Goal: Navigation & Orientation: Find specific page/section

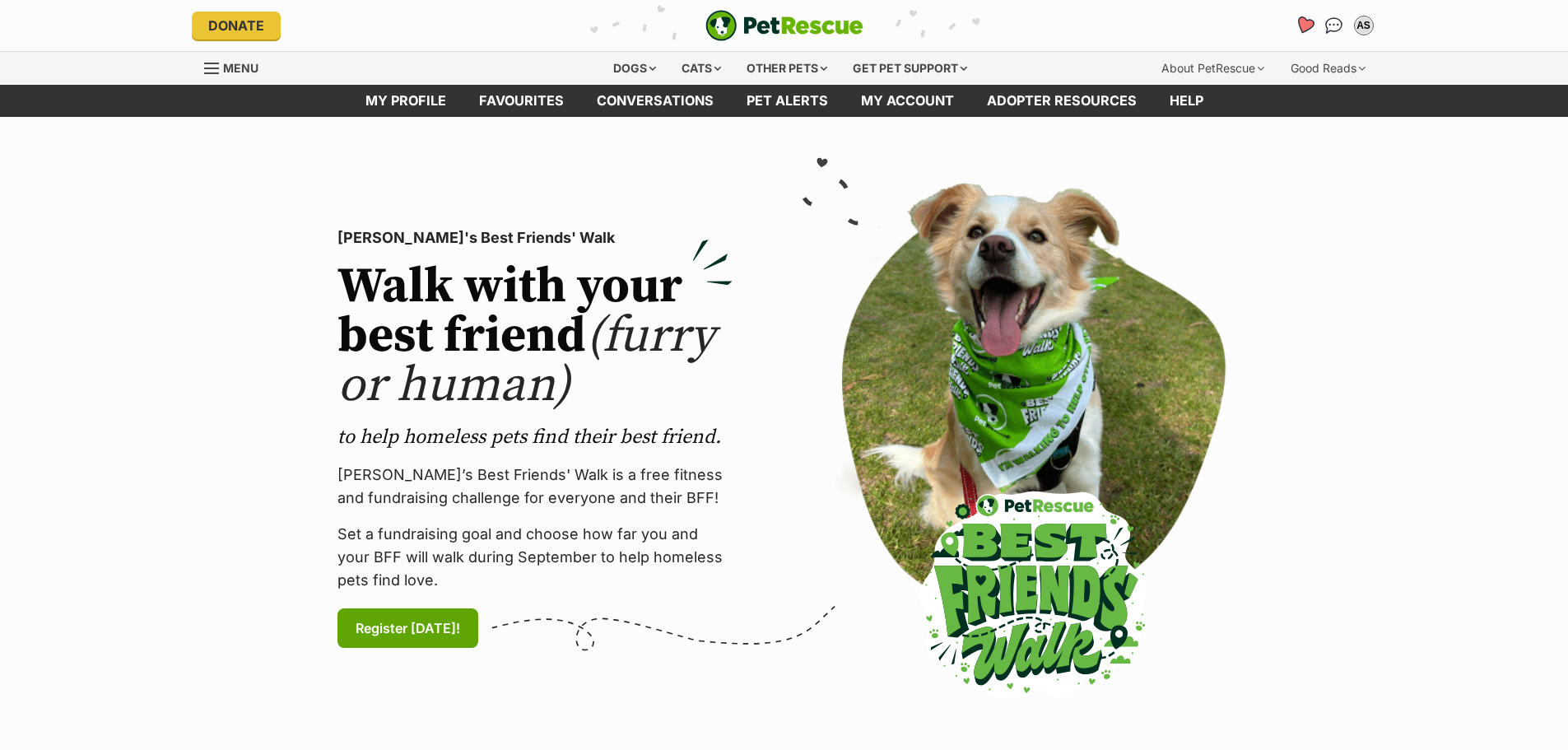
click at [1303, 21] on icon "Favourites" at bounding box center [1304, 25] width 20 height 19
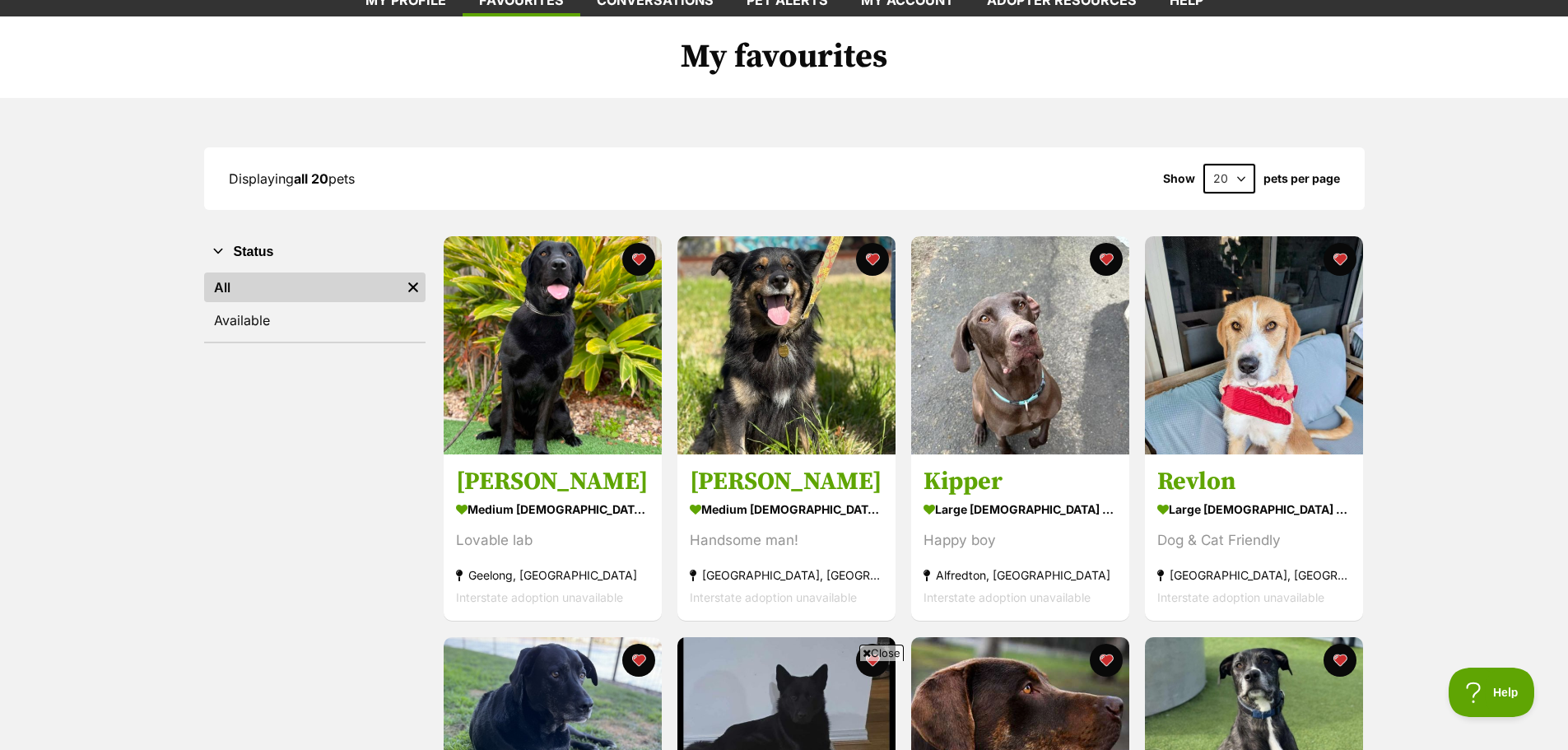
scroll to position [82, 0]
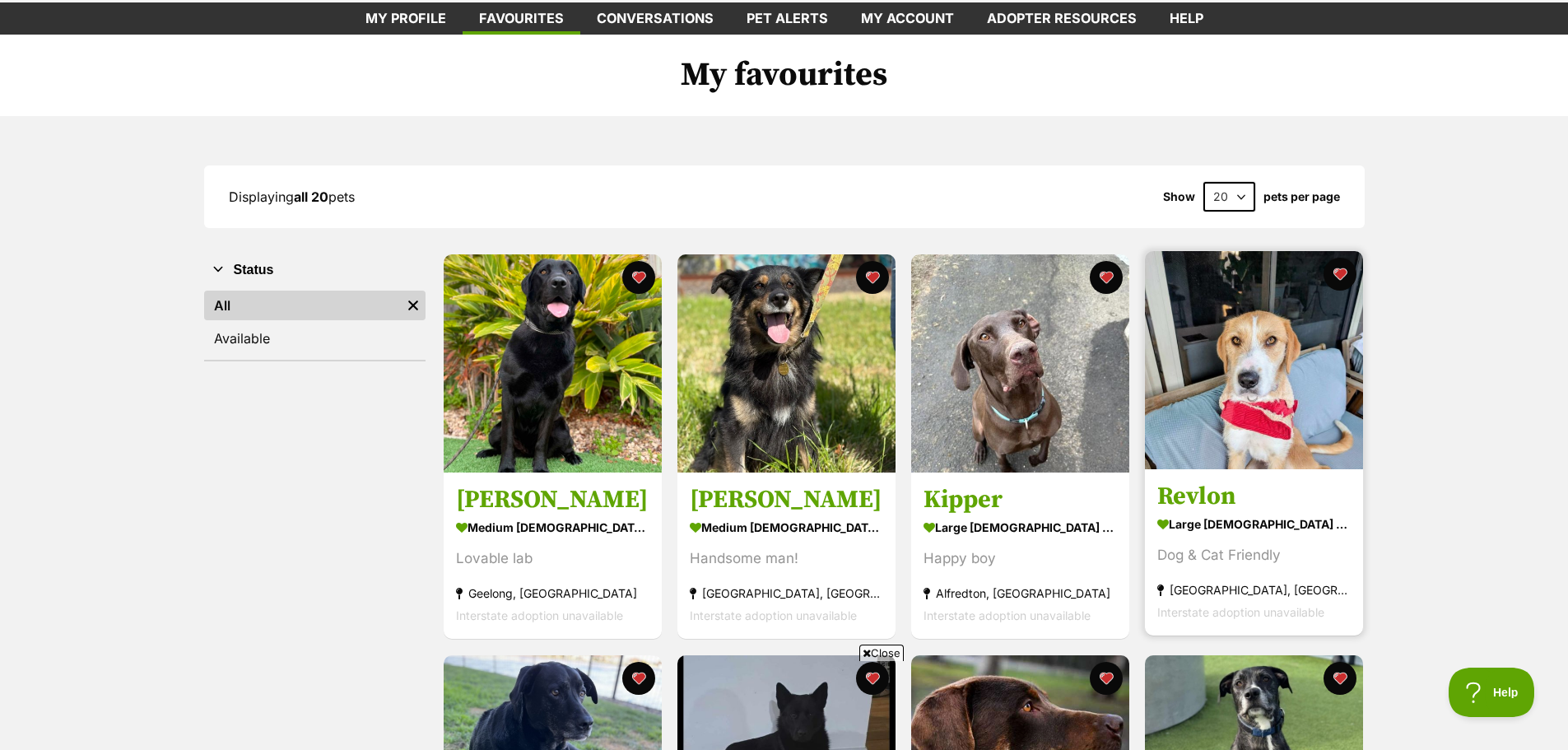
click at [1263, 334] on img at bounding box center [1253, 360] width 219 height 219
